Goal: Task Accomplishment & Management: Manage account settings

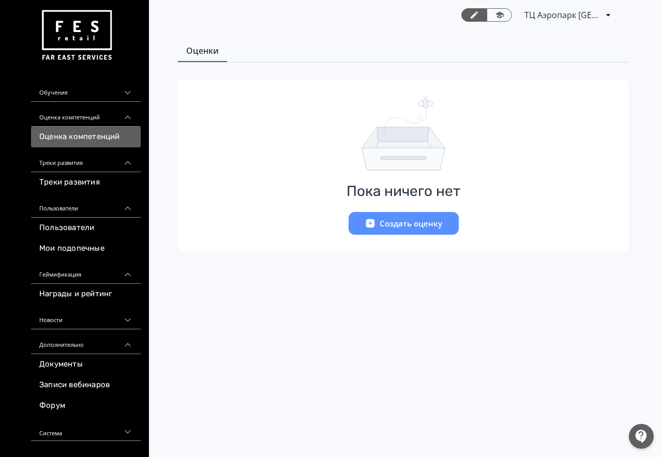
click at [80, 92] on div "Обучение" at bounding box center [86, 89] width 110 height 25
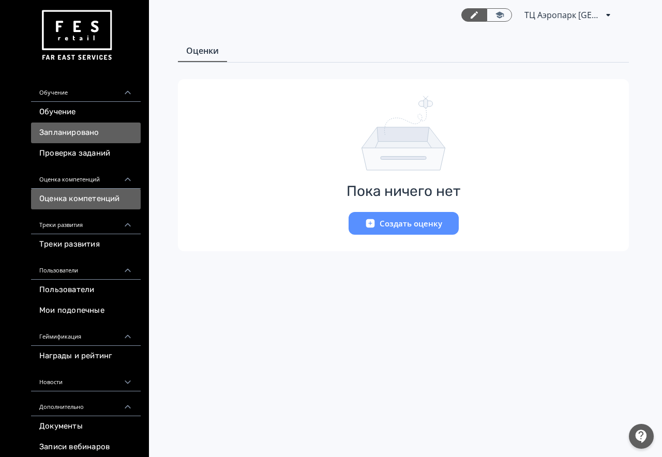
click at [58, 137] on link "Запланировано" at bounding box center [86, 133] width 110 height 21
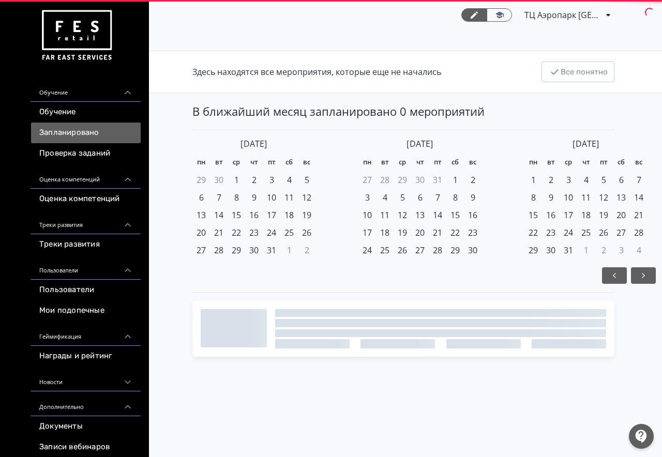
click at [59, 152] on link "Проверка заданий" at bounding box center [86, 153] width 110 height 21
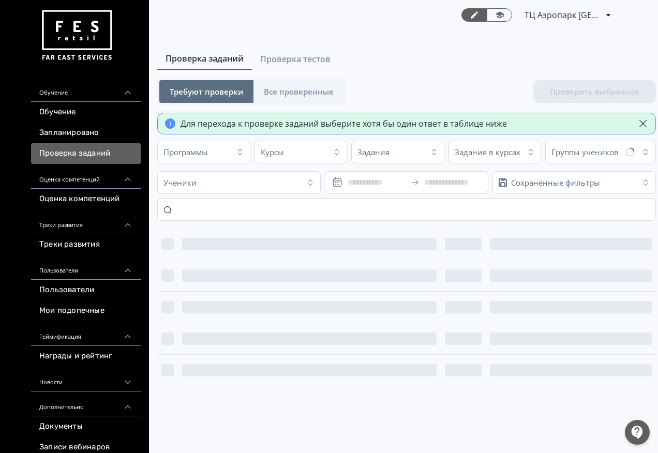
scroll to position [4, 0]
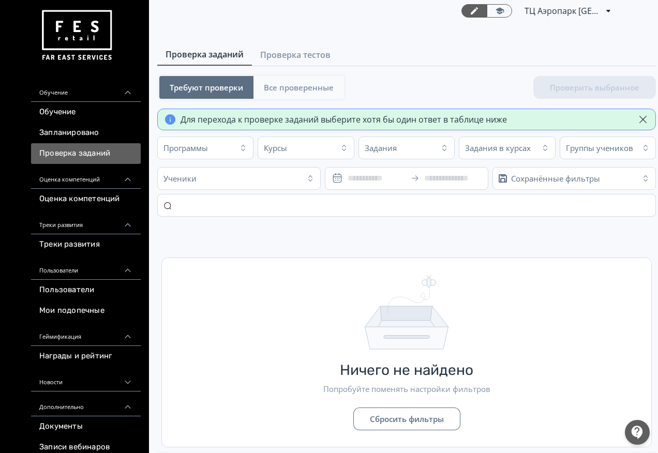
click at [305, 86] on span "Все проверенные" at bounding box center [299, 87] width 70 height 10
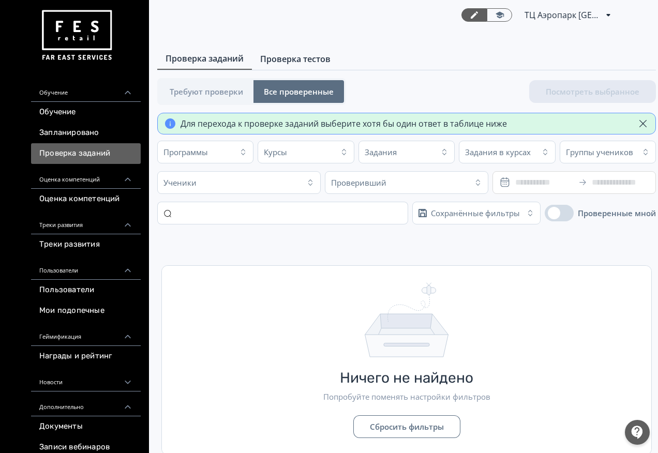
click at [313, 60] on span "Проверка тестов" at bounding box center [295, 59] width 70 height 12
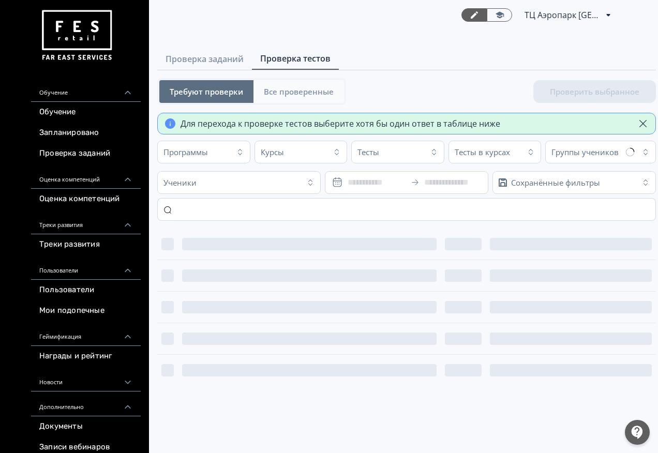
click at [294, 88] on span "Все проверенные" at bounding box center [299, 91] width 70 height 10
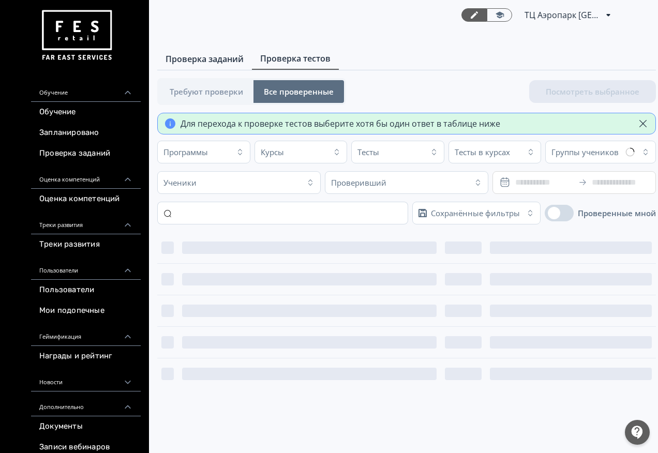
click at [204, 61] on span "Проверка заданий" at bounding box center [205, 59] width 78 height 12
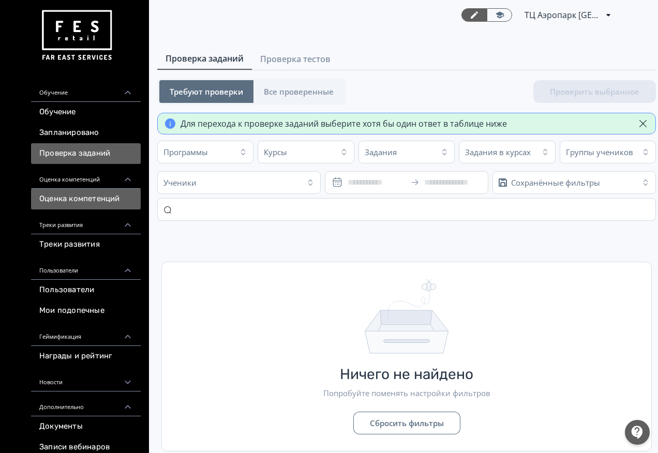
click at [77, 197] on link "Оценка компетенций" at bounding box center [86, 199] width 110 height 21
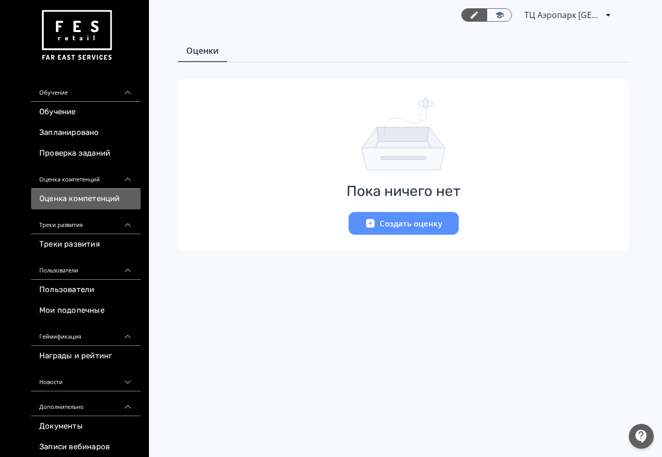
click at [57, 93] on div "Обучение" at bounding box center [86, 89] width 110 height 25
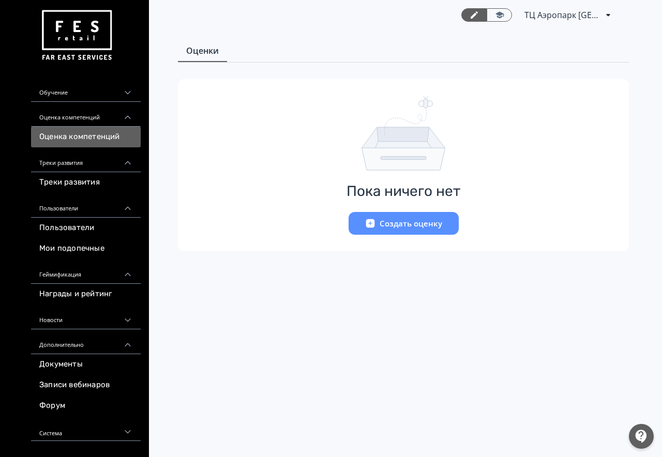
click at [56, 116] on div "Оценка компетенций" at bounding box center [86, 114] width 110 height 25
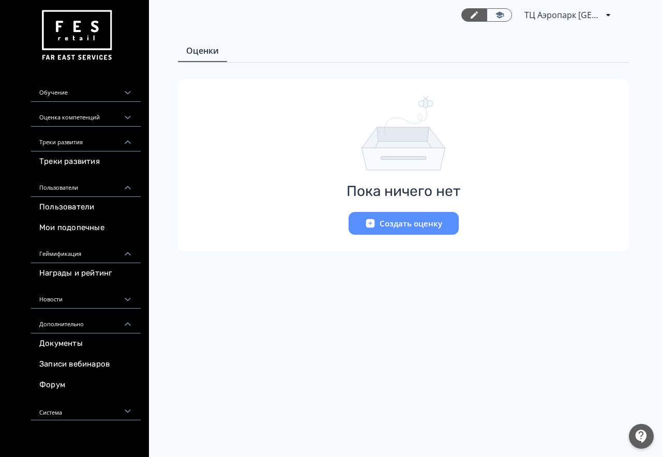
click at [78, 38] on img at bounding box center [76, 35] width 74 height 58
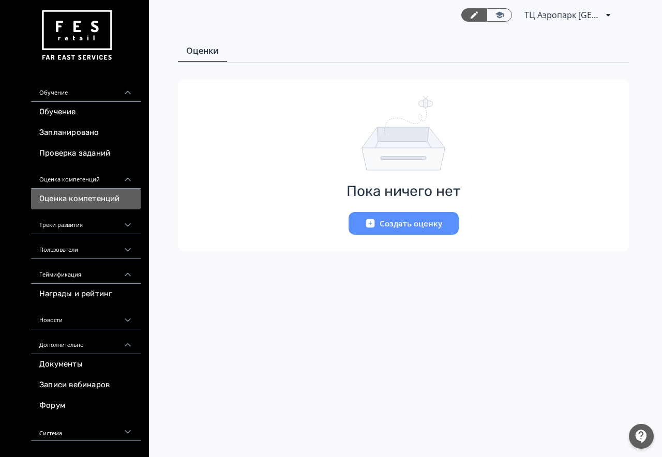
click at [96, 227] on div "Треки развития" at bounding box center [86, 221] width 110 height 25
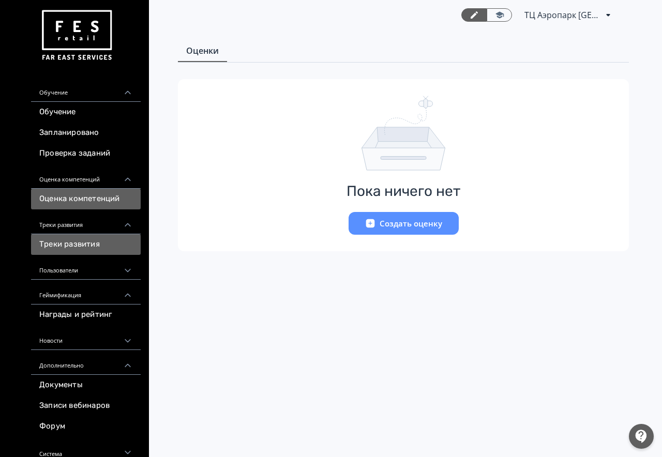
click at [89, 245] on link "Треки развития" at bounding box center [86, 244] width 110 height 21
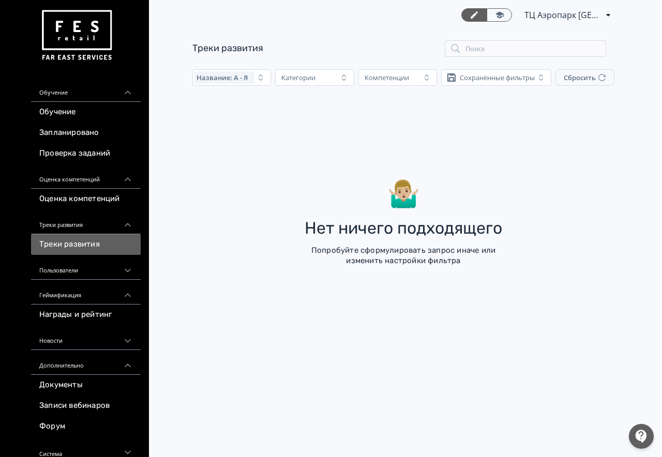
click at [76, 273] on div "Пользователи" at bounding box center [86, 267] width 110 height 25
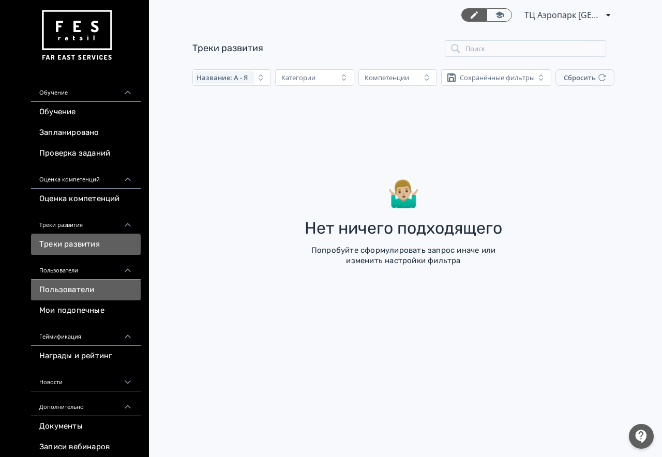
click at [72, 290] on link "Пользователи" at bounding box center [86, 290] width 110 height 21
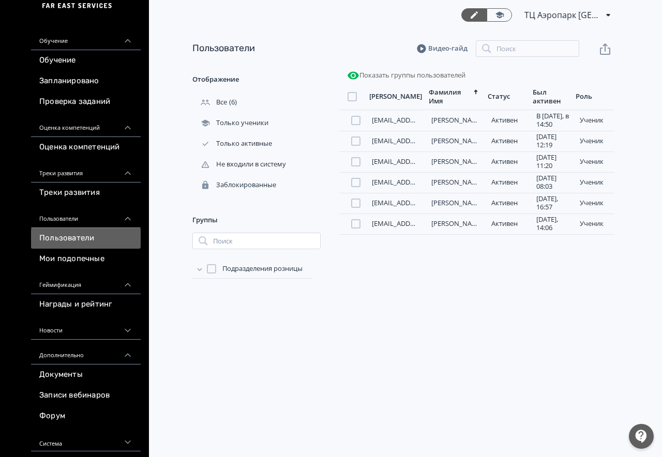
scroll to position [52, 0]
click at [84, 324] on div "Новости" at bounding box center [86, 326] width 110 height 25
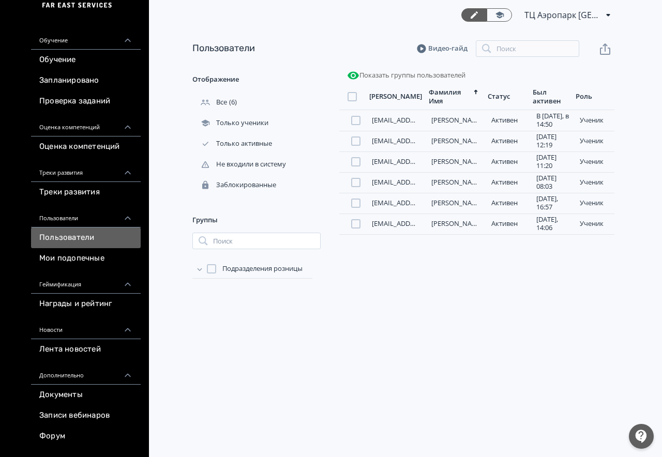
click at [84, 324] on div "Новости" at bounding box center [86, 326] width 110 height 25
click at [87, 354] on div "Дополнительно" at bounding box center [86, 351] width 110 height 25
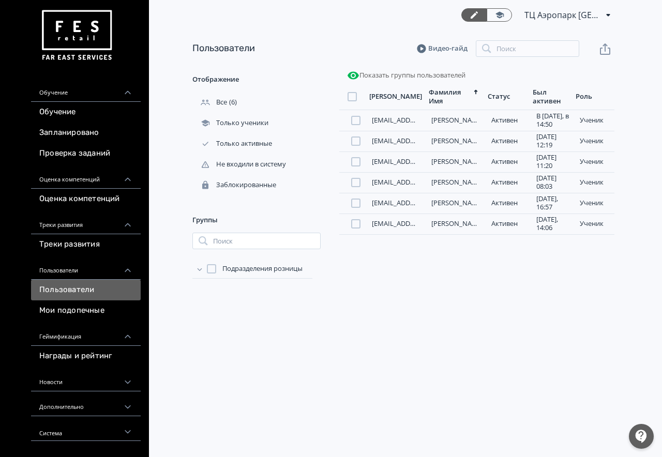
scroll to position [0, 0]
click at [119, 335] on div "Геймификация" at bounding box center [86, 333] width 110 height 25
click at [84, 32] on img at bounding box center [76, 35] width 74 height 58
